Goal: Information Seeking & Learning: Learn about a topic

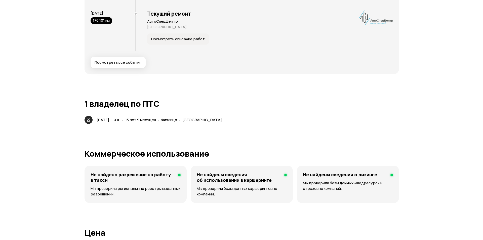
scroll to position [1019, 0]
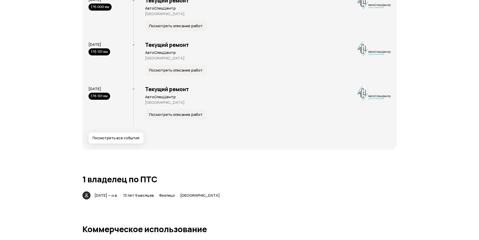
click at [118, 141] on button "Посмотреть все события" at bounding box center [116, 137] width 55 height 11
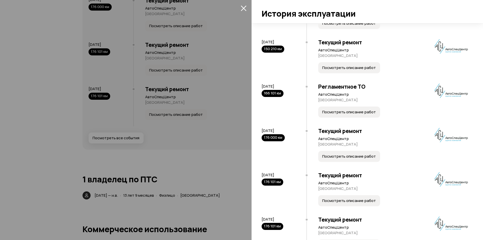
scroll to position [739, 0]
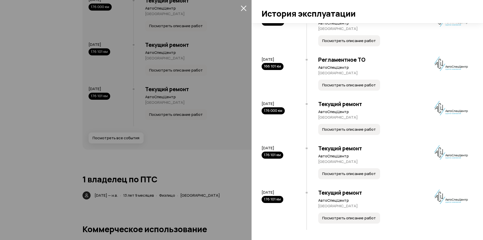
click at [331, 130] on span "Посмотреть описание работ" at bounding box center [349, 129] width 54 height 5
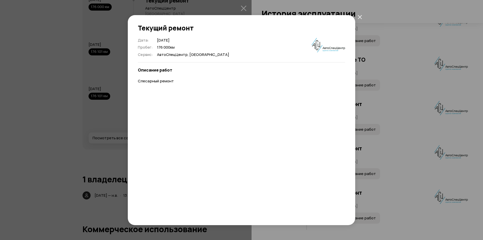
click at [362, 16] on icon "закрыть" at bounding box center [360, 17] width 4 height 4
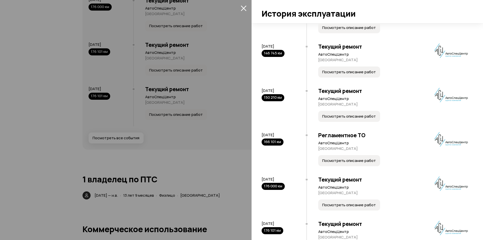
scroll to position [614, 0]
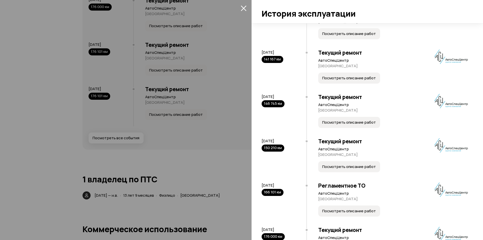
click at [346, 123] on span "Посмотреть описание работ" at bounding box center [349, 122] width 54 height 5
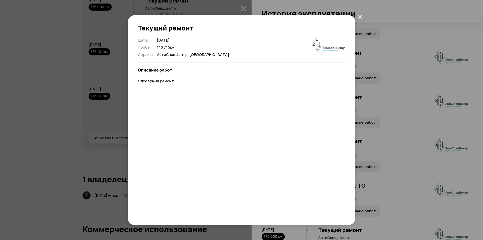
click at [359, 18] on icon "закрыть" at bounding box center [360, 17] width 4 height 4
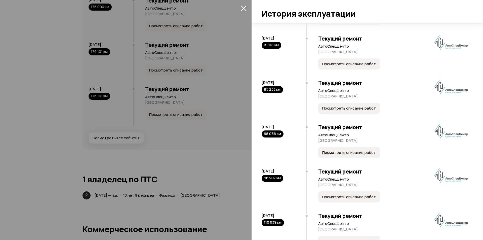
scroll to position [262, 0]
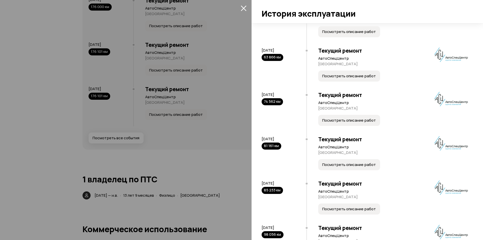
click at [338, 80] on button "Посмотреть описание работ" at bounding box center [349, 75] width 62 height 11
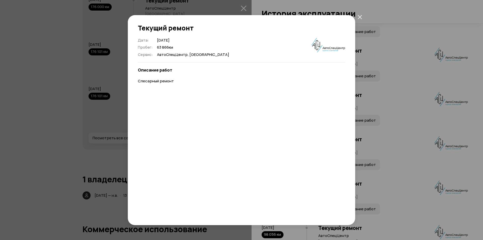
click at [357, 18] on button "закрыть" at bounding box center [359, 17] width 9 height 9
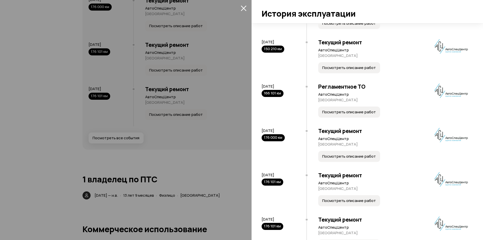
scroll to position [739, 0]
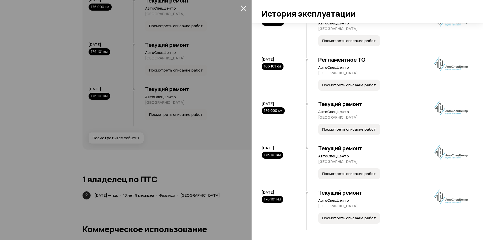
click at [338, 221] on button "Посмотреть описание работ" at bounding box center [349, 217] width 62 height 11
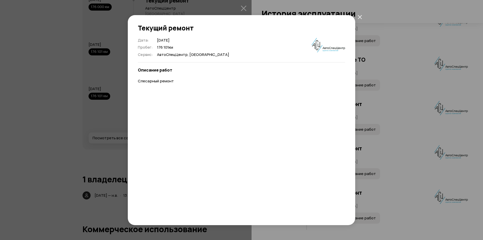
click at [357, 19] on button "закрыть" at bounding box center [359, 17] width 9 height 9
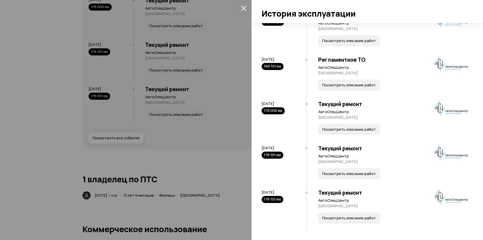
click at [332, 84] on span "Посмотреть описание работ" at bounding box center [349, 84] width 54 height 5
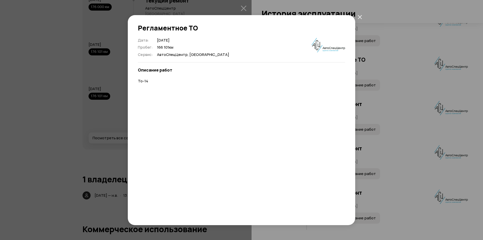
click at [361, 16] on icon "закрыть" at bounding box center [360, 17] width 4 height 4
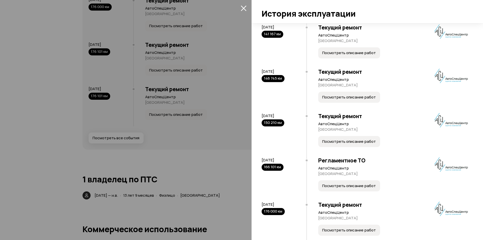
scroll to position [614, 0]
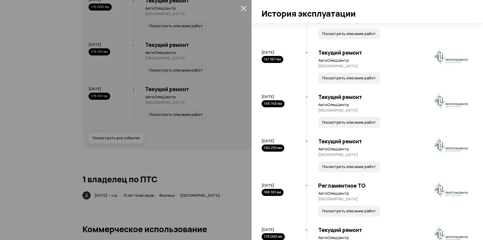
click at [338, 79] on span "Посмотреть описание работ" at bounding box center [349, 77] width 54 height 5
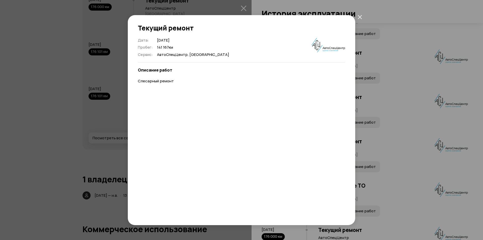
click at [361, 18] on icon "закрыть" at bounding box center [360, 17] width 4 height 4
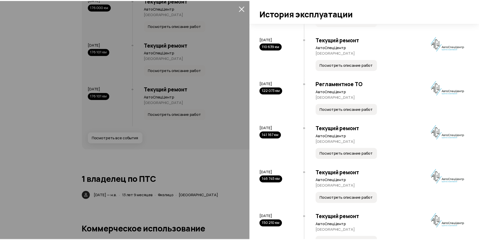
scroll to position [513, 0]
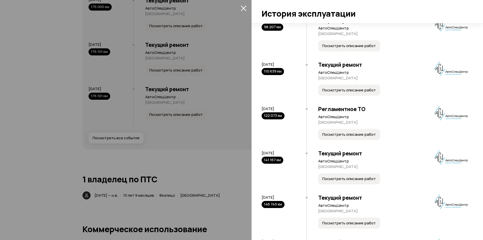
click at [245, 8] on icon "закрыть" at bounding box center [244, 8] width 6 height 6
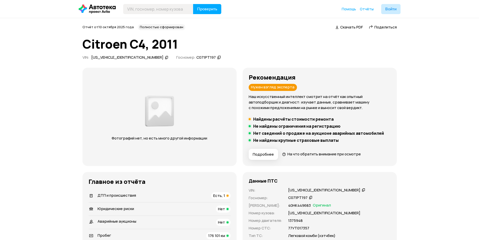
click at [263, 85] on div "Нужен взгляд эксперта" at bounding box center [273, 87] width 48 height 7
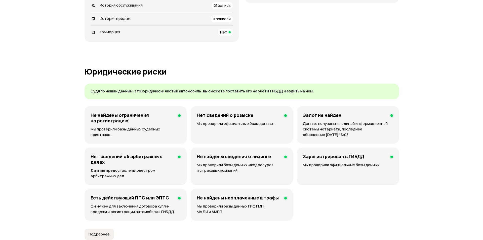
scroll to position [370, 0]
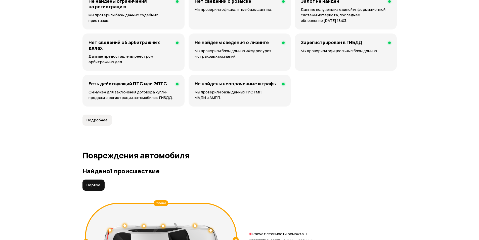
click at [98, 123] on button "Подробнее" at bounding box center [96, 119] width 29 height 11
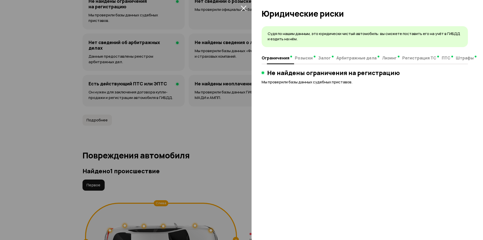
click at [308, 56] on span "Розыски" at bounding box center [304, 57] width 18 height 5
click at [323, 57] on span "Залог" at bounding box center [324, 57] width 13 height 5
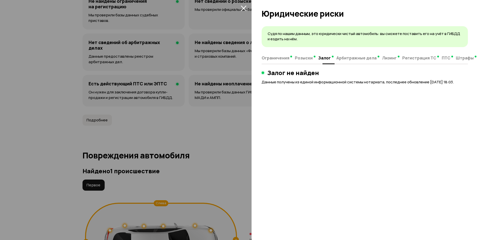
drag, startPoint x: 336, startPoint y: 56, endPoint x: 355, endPoint y: 55, distance: 19.4
click at [336, 56] on span "Арбитражные дела" at bounding box center [356, 57] width 40 height 5
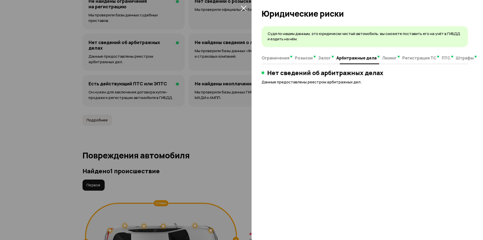
click at [382, 57] on span "Лизинг" at bounding box center [389, 57] width 15 height 5
drag, startPoint x: 398, startPoint y: 57, endPoint x: 418, endPoint y: 55, distance: 20.3
click at [399, 57] on span "Регистрация ТС" at bounding box center [416, 57] width 34 height 5
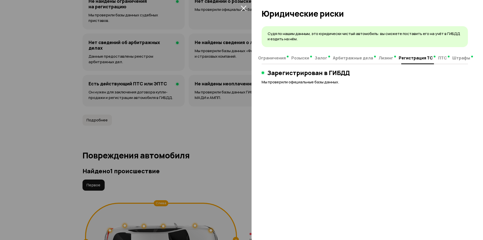
drag, startPoint x: 437, startPoint y: 54, endPoint x: 439, endPoint y: 56, distance: 3.2
click at [439, 56] on button "ПТС" at bounding box center [444, 58] width 14 height 10
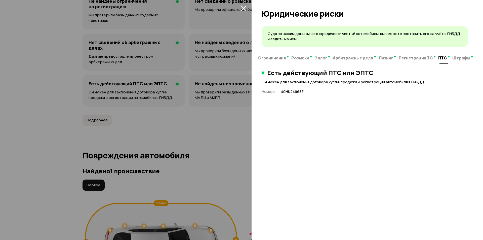
click at [454, 57] on span "Штрафы" at bounding box center [461, 57] width 18 height 5
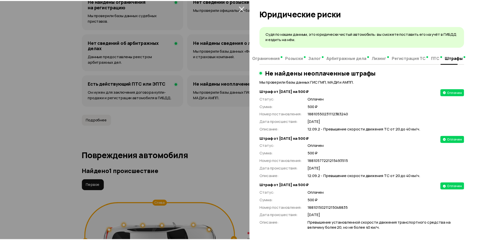
scroll to position [1, 0]
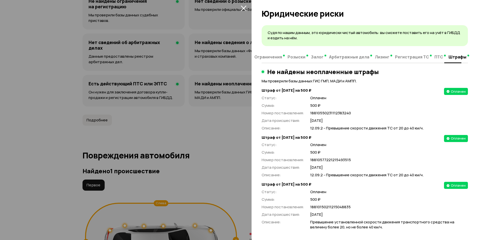
click at [243, 10] on icon "закрыть" at bounding box center [244, 8] width 6 height 6
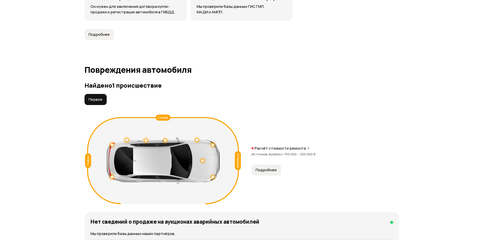
scroll to position [485, 0]
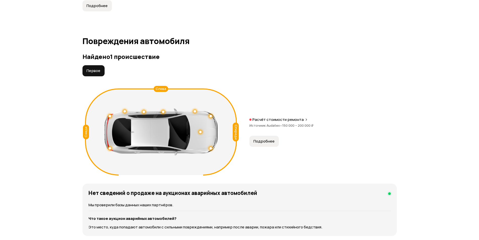
click at [267, 137] on button "Подробнее" at bounding box center [263, 141] width 29 height 11
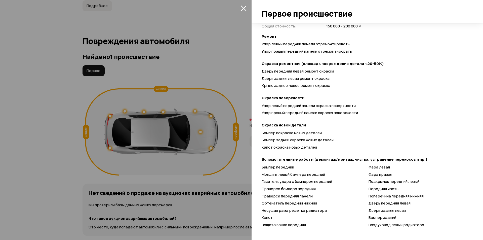
scroll to position [182, 0]
